Goal: Task Accomplishment & Management: Complete application form

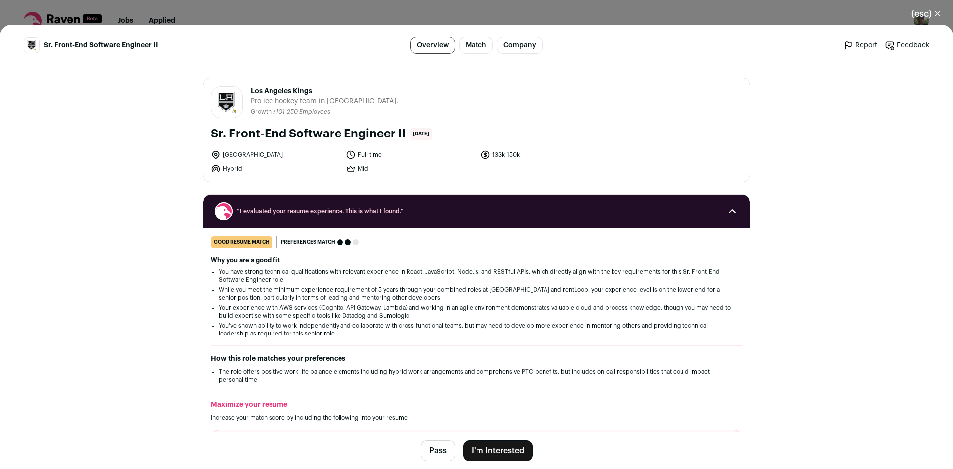
click at [929, 10] on button "(esc) ✕" at bounding box center [926, 14] width 54 height 22
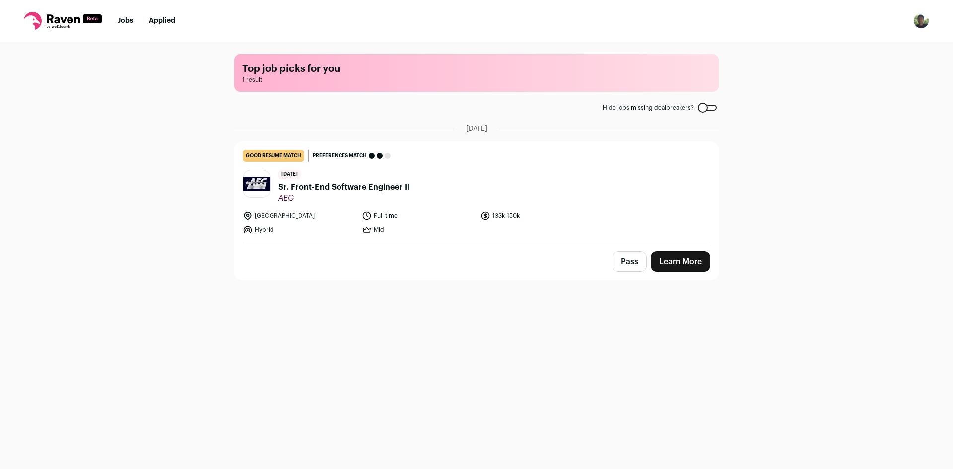
click at [377, 188] on span "Sr. Front-End Software Engineer II" at bounding box center [343, 187] width 131 height 12
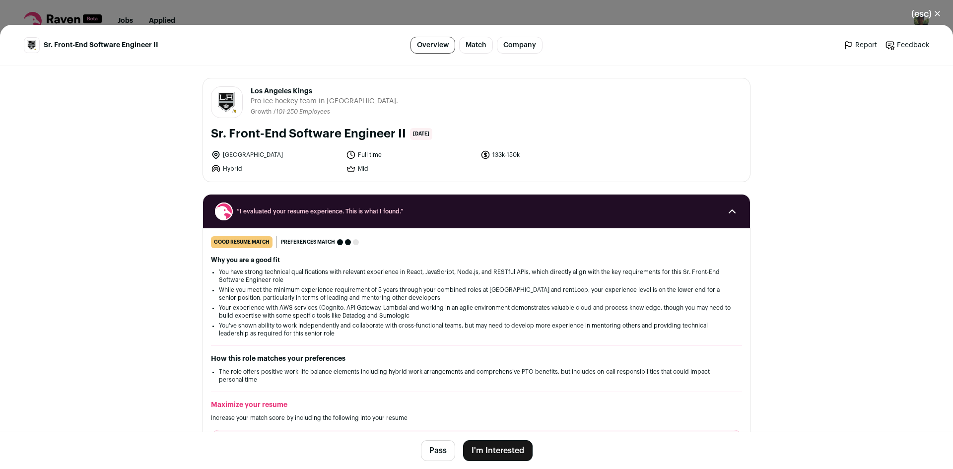
click at [500, 451] on button "I'm Interested" at bounding box center [497, 450] width 69 height 21
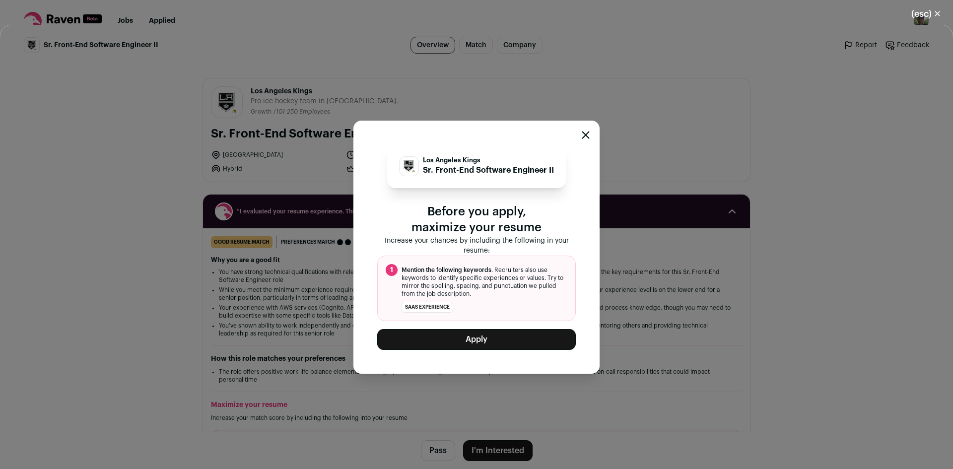
click at [511, 339] on button "Apply" at bounding box center [476, 339] width 199 height 21
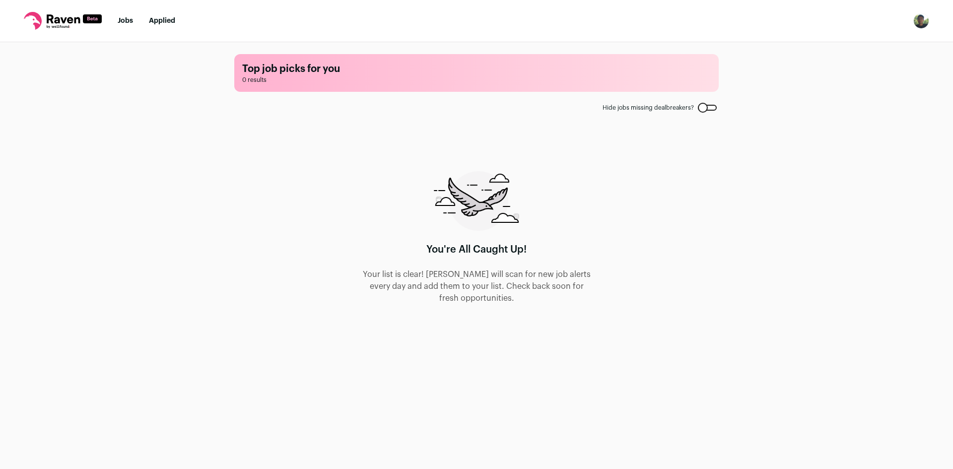
click at [163, 22] on link "Applied" at bounding box center [162, 20] width 26 height 7
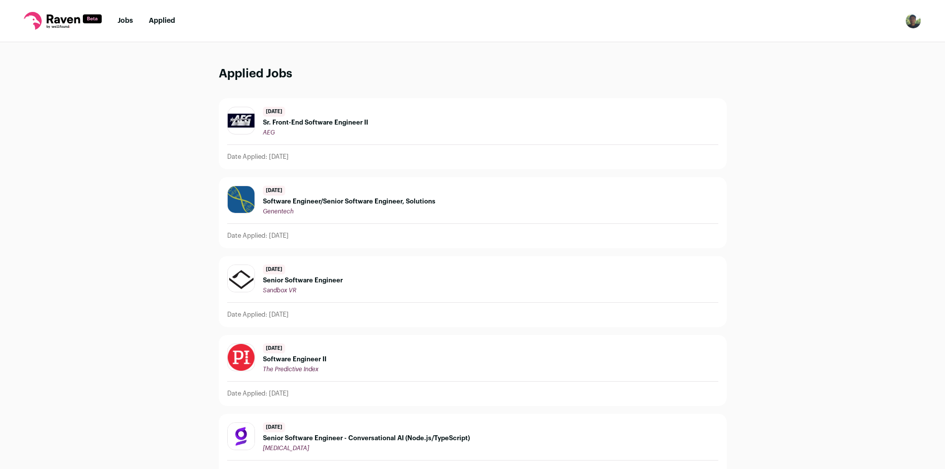
click at [298, 124] on span "Sr. Front-End Software Engineer II" at bounding box center [315, 123] width 105 height 8
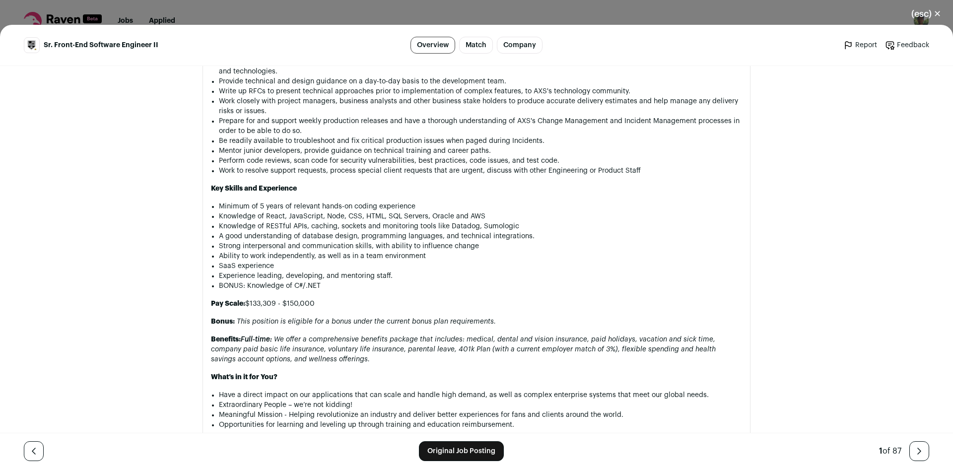
scroll to position [628, 0]
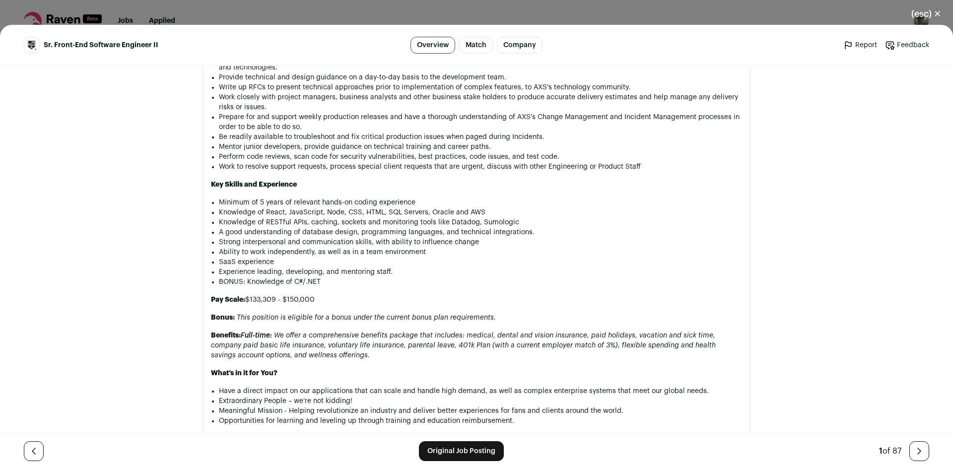
drag, startPoint x: 244, startPoint y: 291, endPoint x: 318, endPoint y: 292, distance: 74.4
click at [318, 295] on p "Pay Scale: $133,309 - $150,000" at bounding box center [476, 300] width 531 height 10
copy p "$133,309 - $150,000"
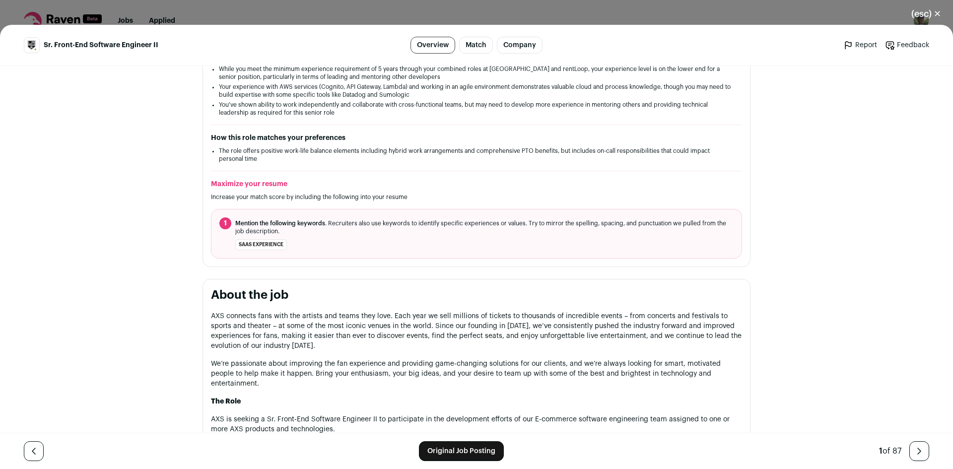
scroll to position [0, 0]
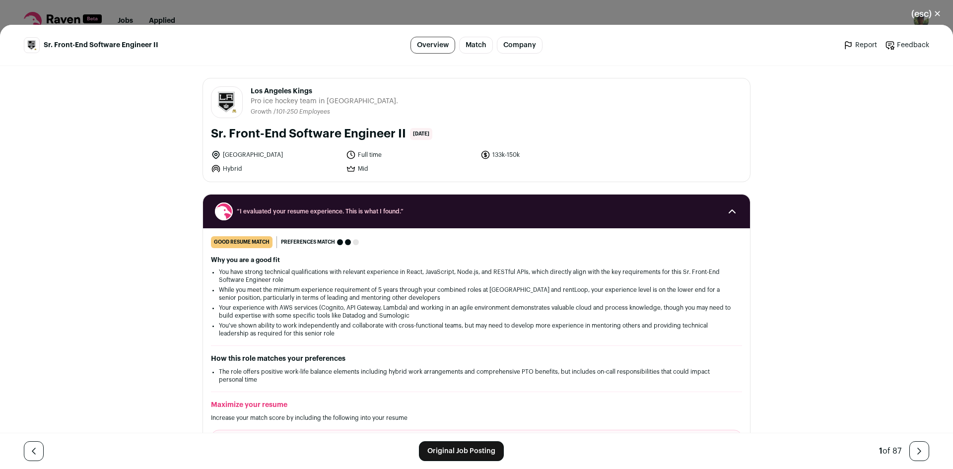
drag, startPoint x: 319, startPoint y: 88, endPoint x: 247, endPoint y: 91, distance: 72.5
click at [251, 91] on span "Los Angeles Kings" at bounding box center [324, 91] width 147 height 10
copy span "Los Angeles Kings"
drag, startPoint x: 206, startPoint y: 135, endPoint x: 402, endPoint y: 141, distance: 195.6
click at [402, 141] on div "Los Angeles Kings lakings.com Public / Private Private Valuation Unknown Compan…" at bounding box center [476, 129] width 547 height 103
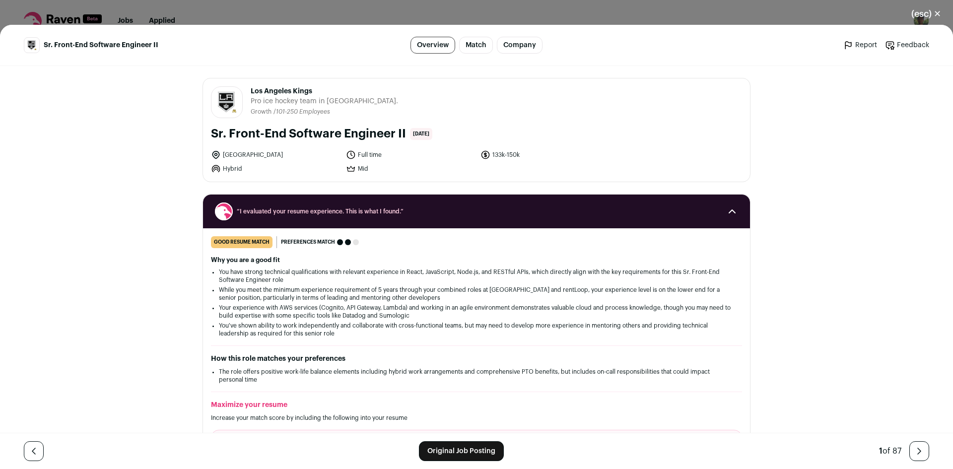
copy h1 "Sr. Front-End Software Engineer II"
drag, startPoint x: 217, startPoint y: 156, endPoint x: 261, endPoint y: 154, distance: 43.7
click at [261, 154] on li "[GEOGRAPHIC_DATA]" at bounding box center [275, 155] width 129 height 10
drag, startPoint x: 218, startPoint y: 155, endPoint x: 251, endPoint y: 156, distance: 32.3
click at [251, 156] on li "[GEOGRAPHIC_DATA]" at bounding box center [275, 155] width 129 height 10
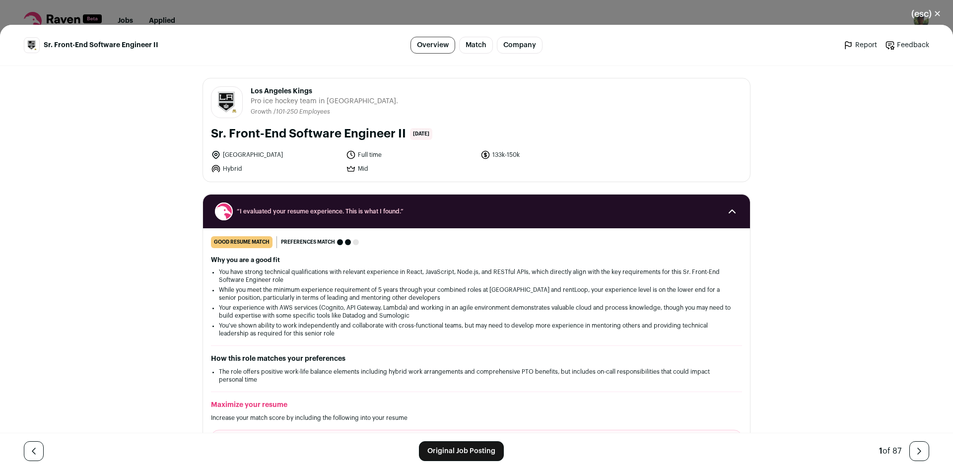
copy li "Los Angele"
drag, startPoint x: 927, startPoint y: 17, endPoint x: 921, endPoint y: 18, distance: 6.0
click at [927, 17] on button "(esc) ✕" at bounding box center [926, 14] width 54 height 22
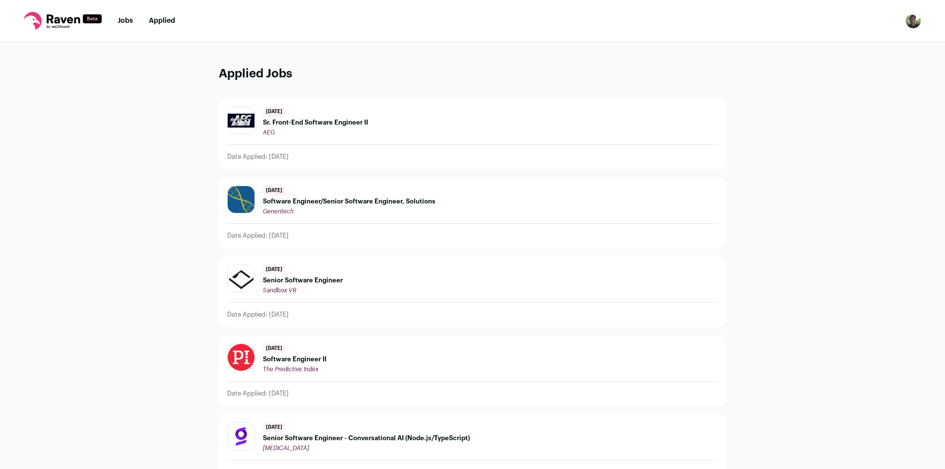
click at [126, 22] on link "Jobs" at bounding box center [125, 20] width 15 height 7
